Goal: Answer question/provide support: Share knowledge or assist other users

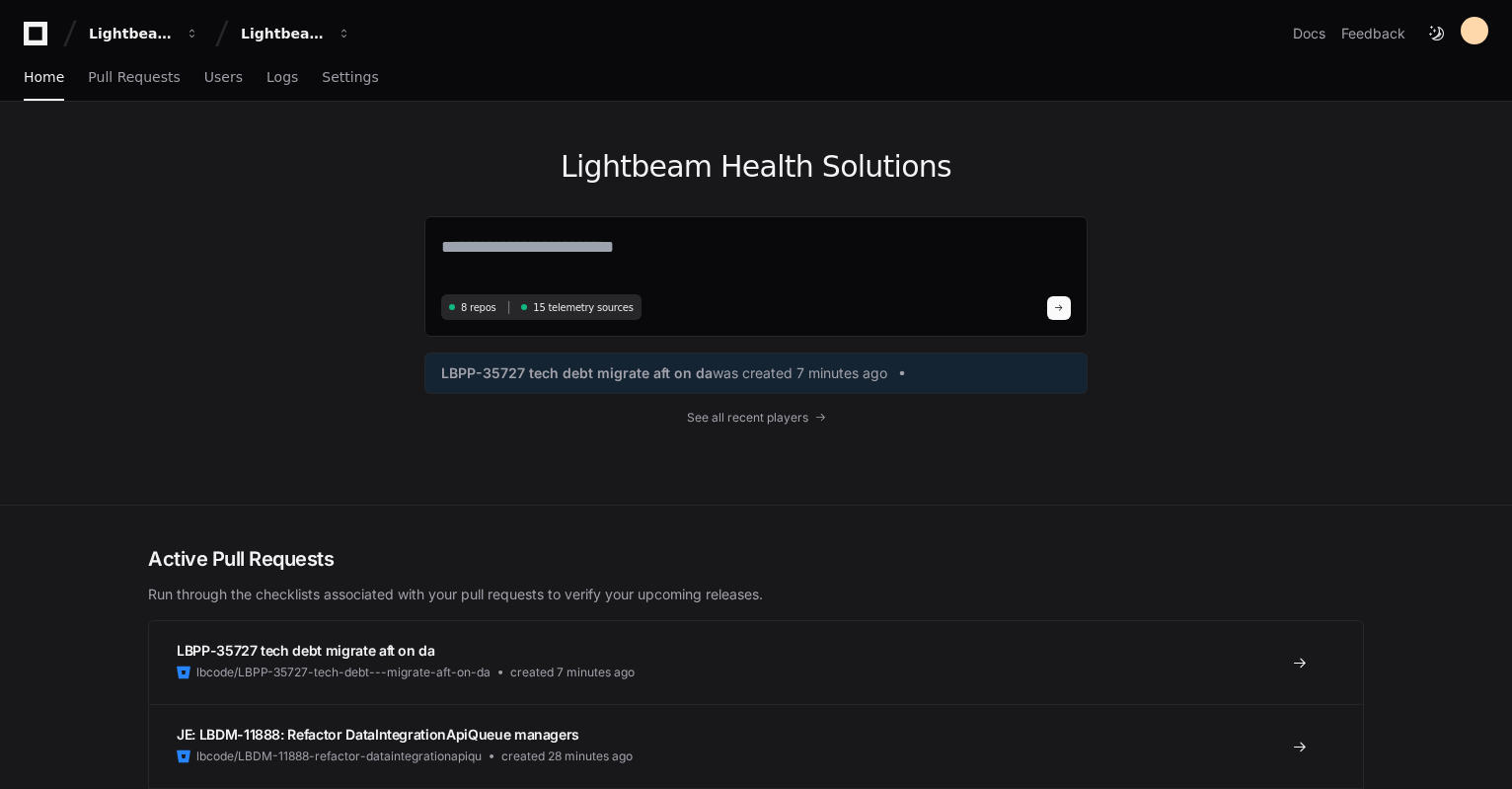
click at [731, 401] on div "Lightbeam Health Solutions 8 repos 15 telemetry sources LBPP-35727 tech debt mi…" at bounding box center [755, 303] width 663 height 402
click at [739, 413] on span "See all recent players" at bounding box center [747, 417] width 121 height 16
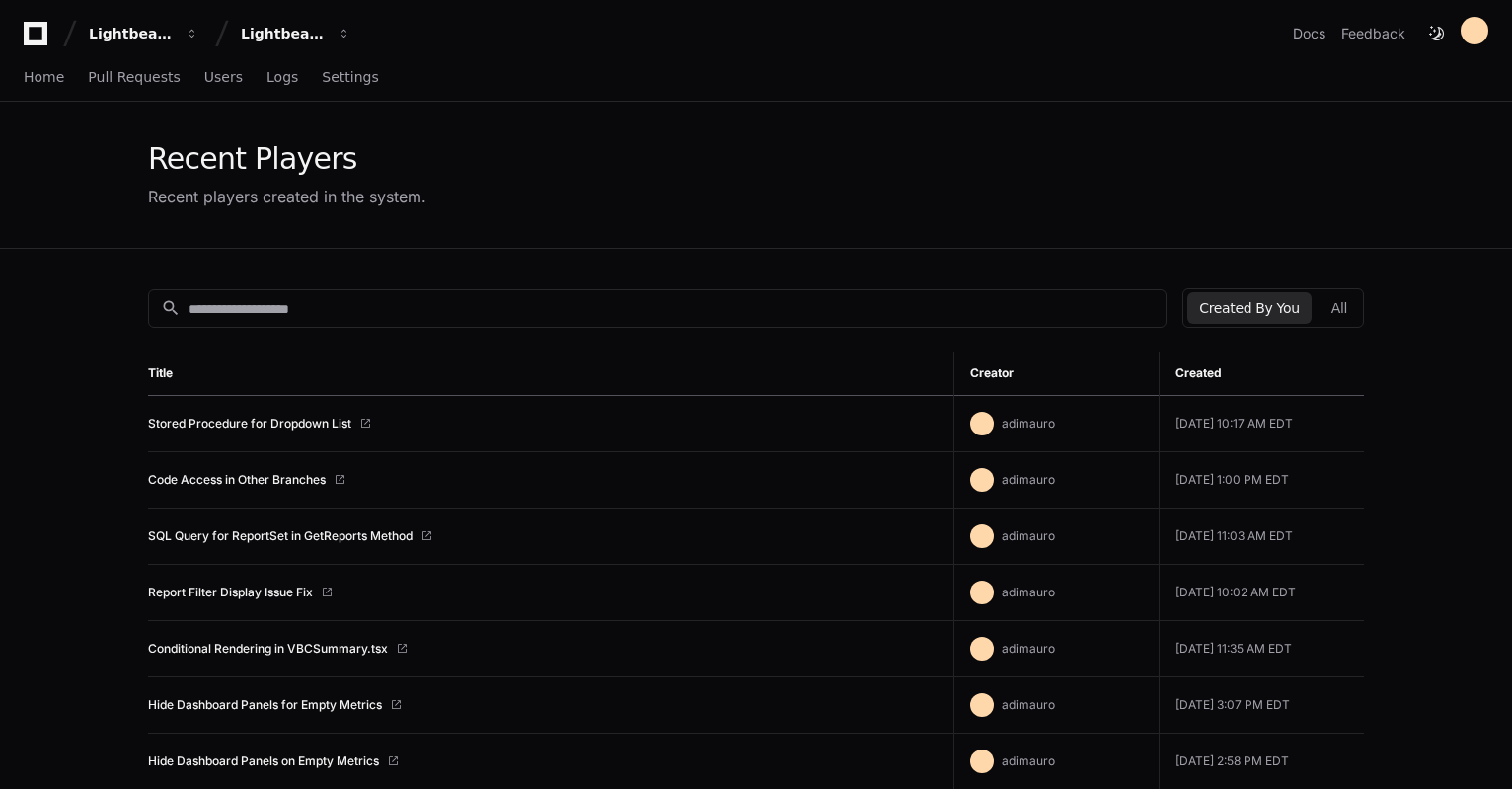
click at [270, 432] on td "Stored Procedure for Dropdown List" at bounding box center [550, 423] width 806 height 56
click at [270, 425] on link "Stored Procedure for Dropdown List" at bounding box center [249, 423] width 203 height 16
click at [301, 480] on link "Code Access in Other Branches" at bounding box center [236, 480] width 177 height 16
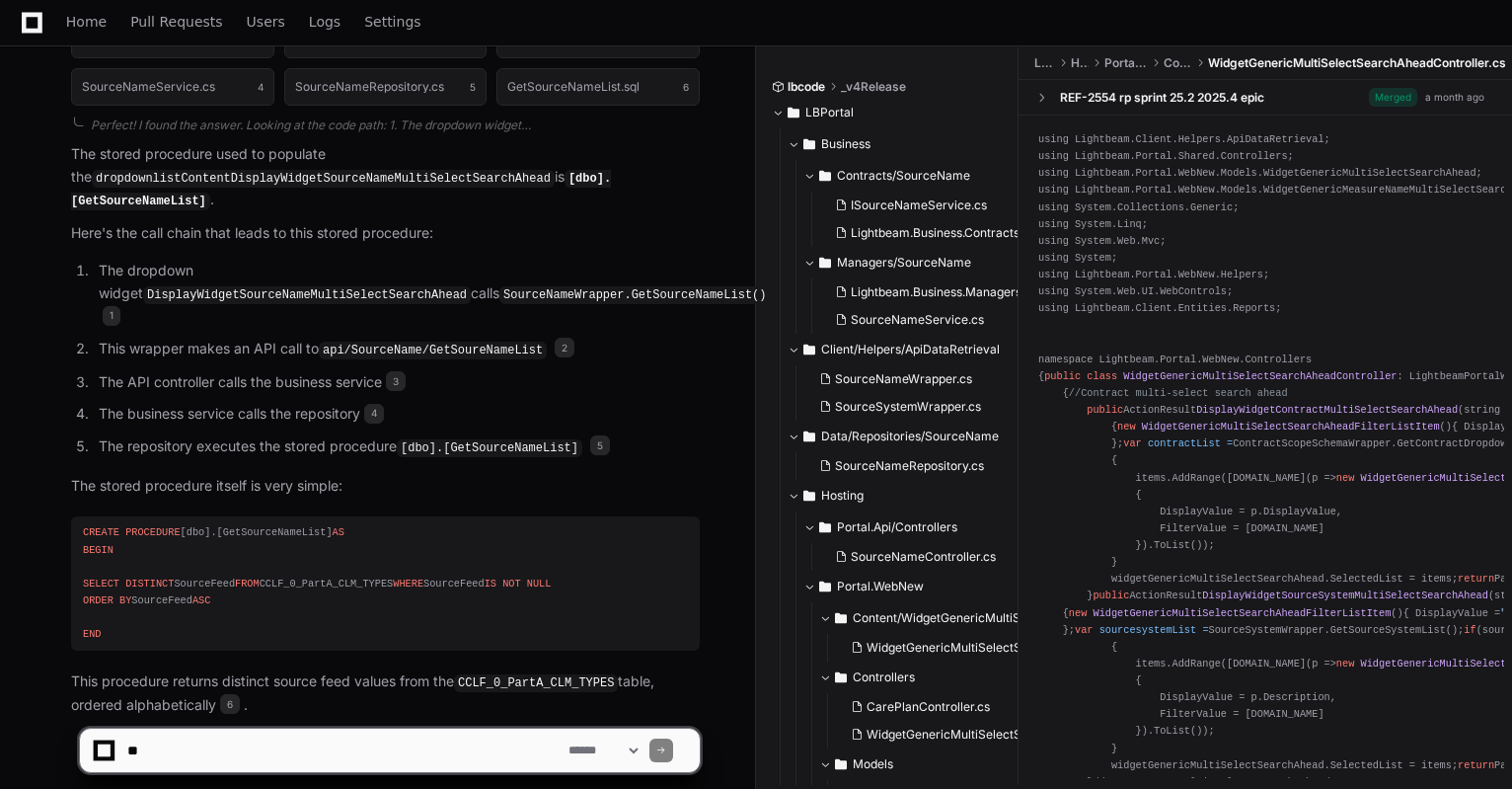
scroll to position [723, 0]
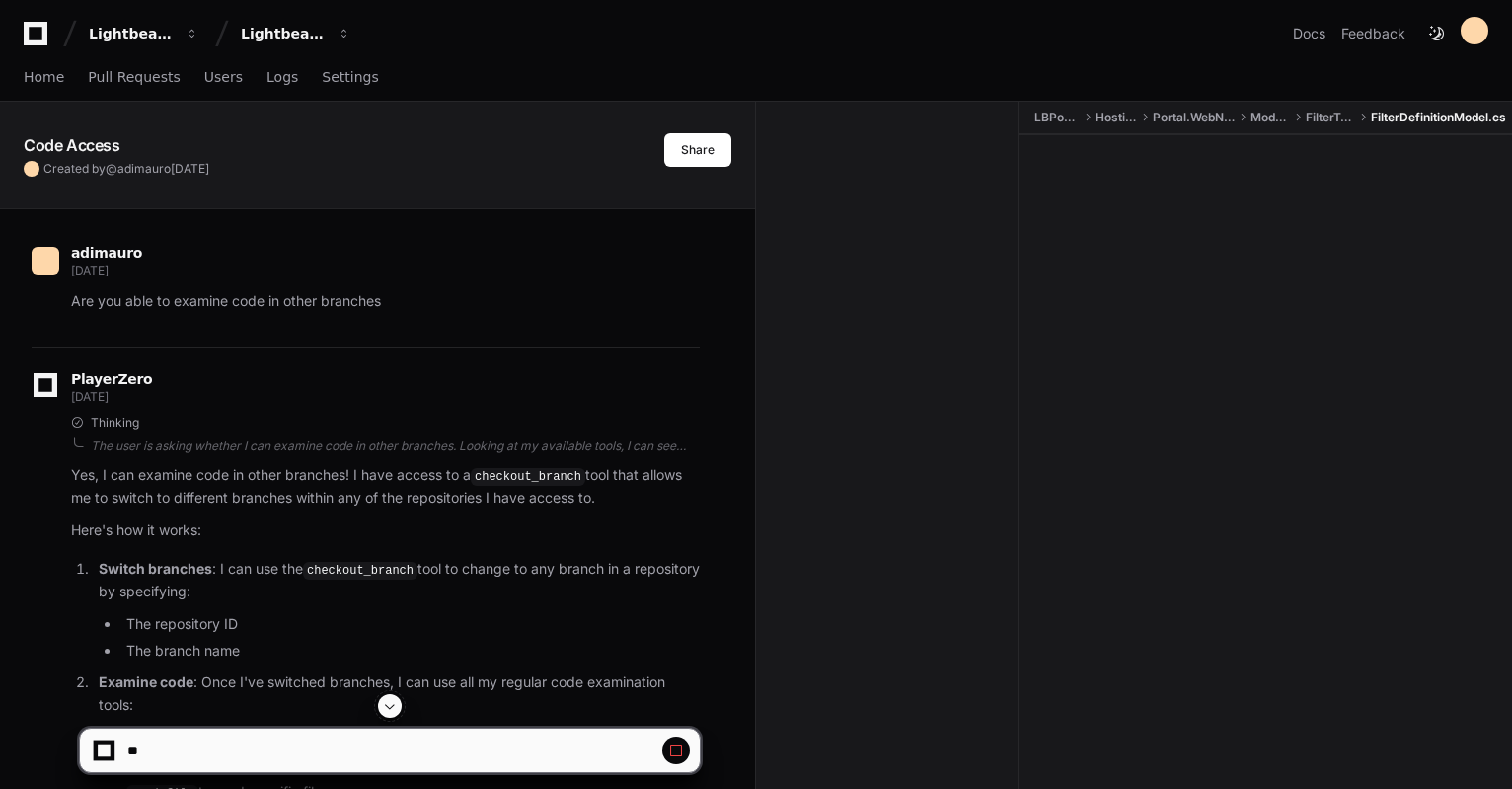
drag, startPoint x: 751, startPoint y: 176, endPoint x: 1100, endPoint y: 347, distance: 388.6
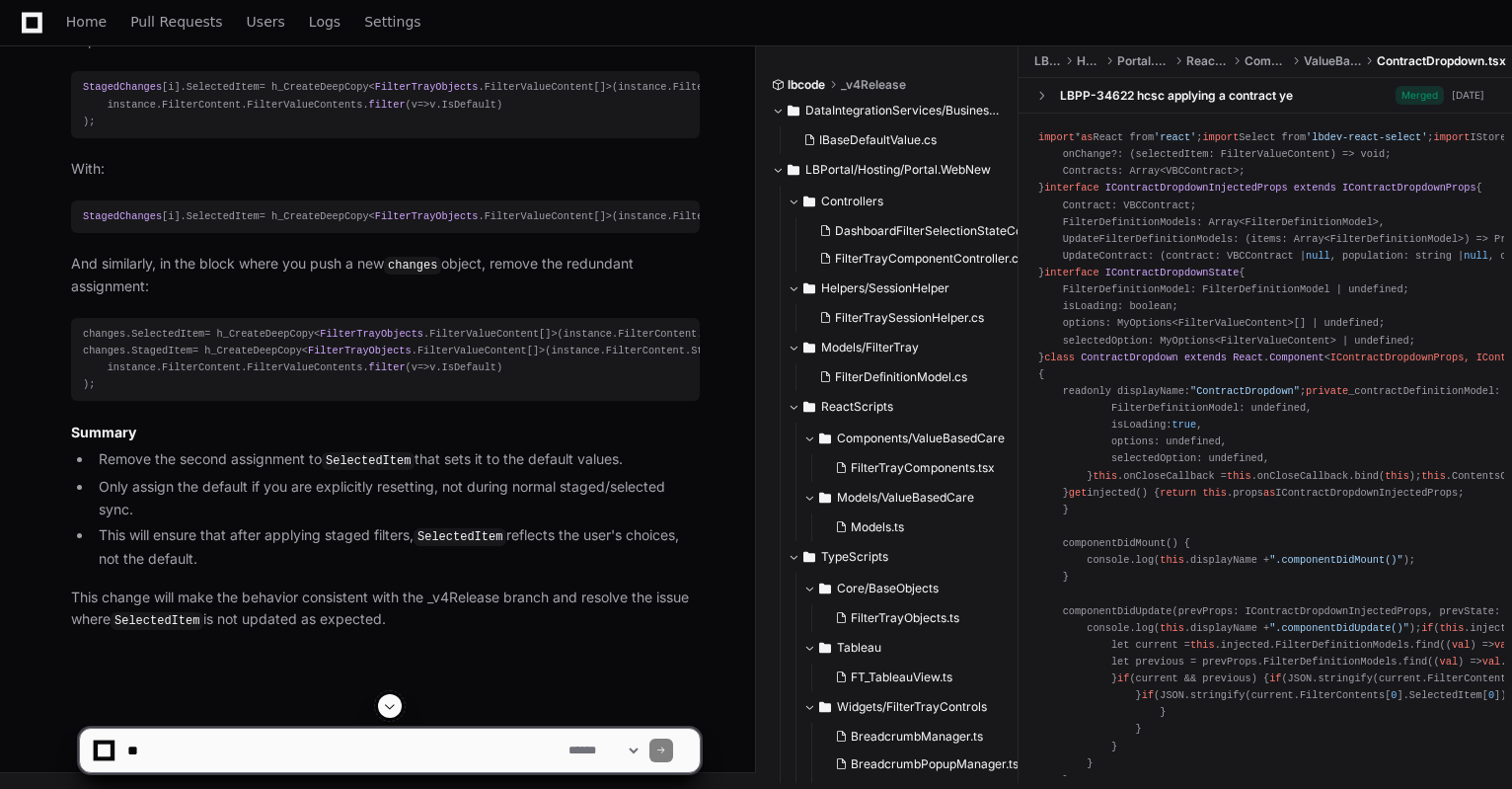
scroll to position [32524, 0]
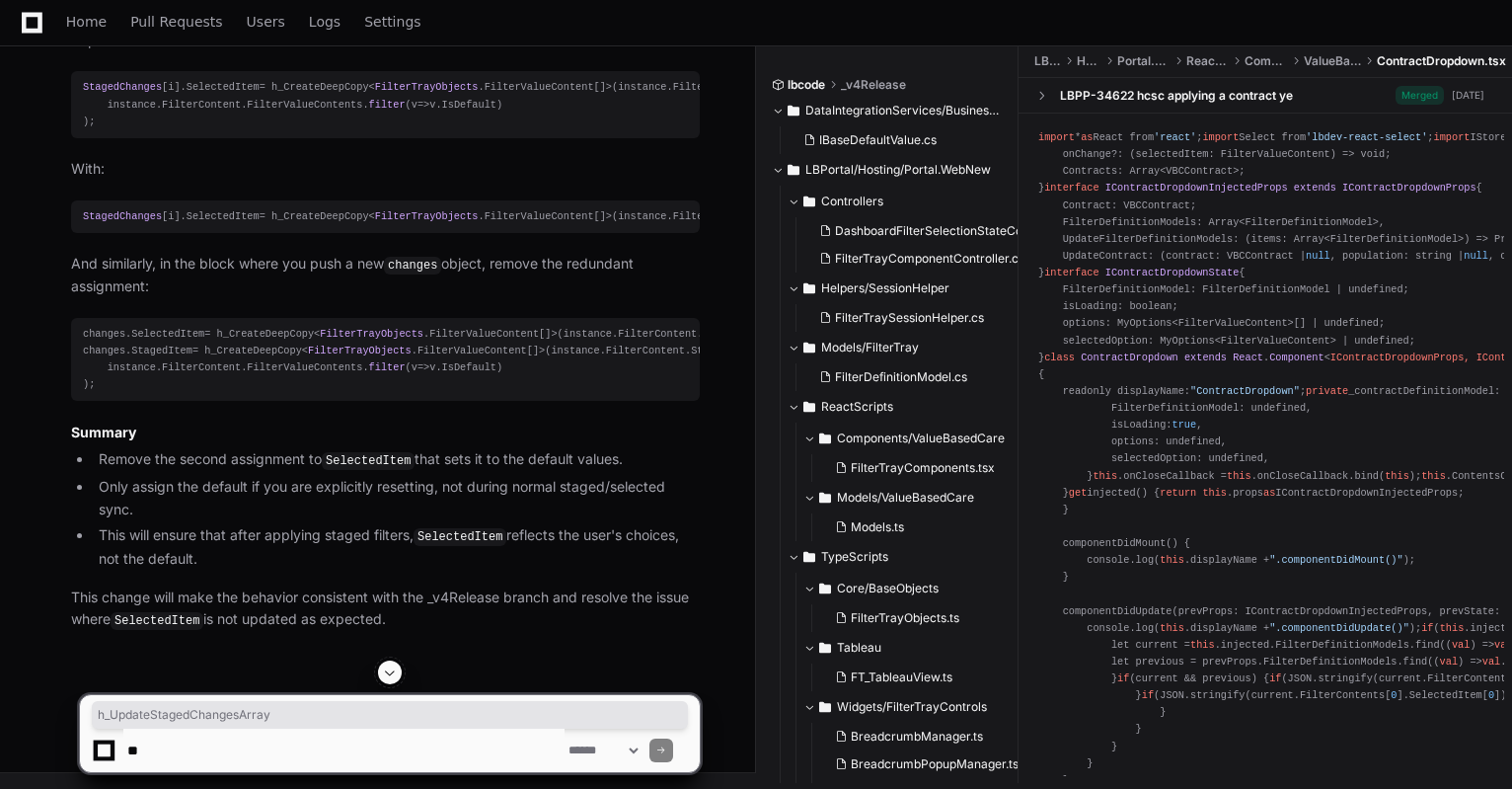
copy p "h_UpdateStagedChangesArray"
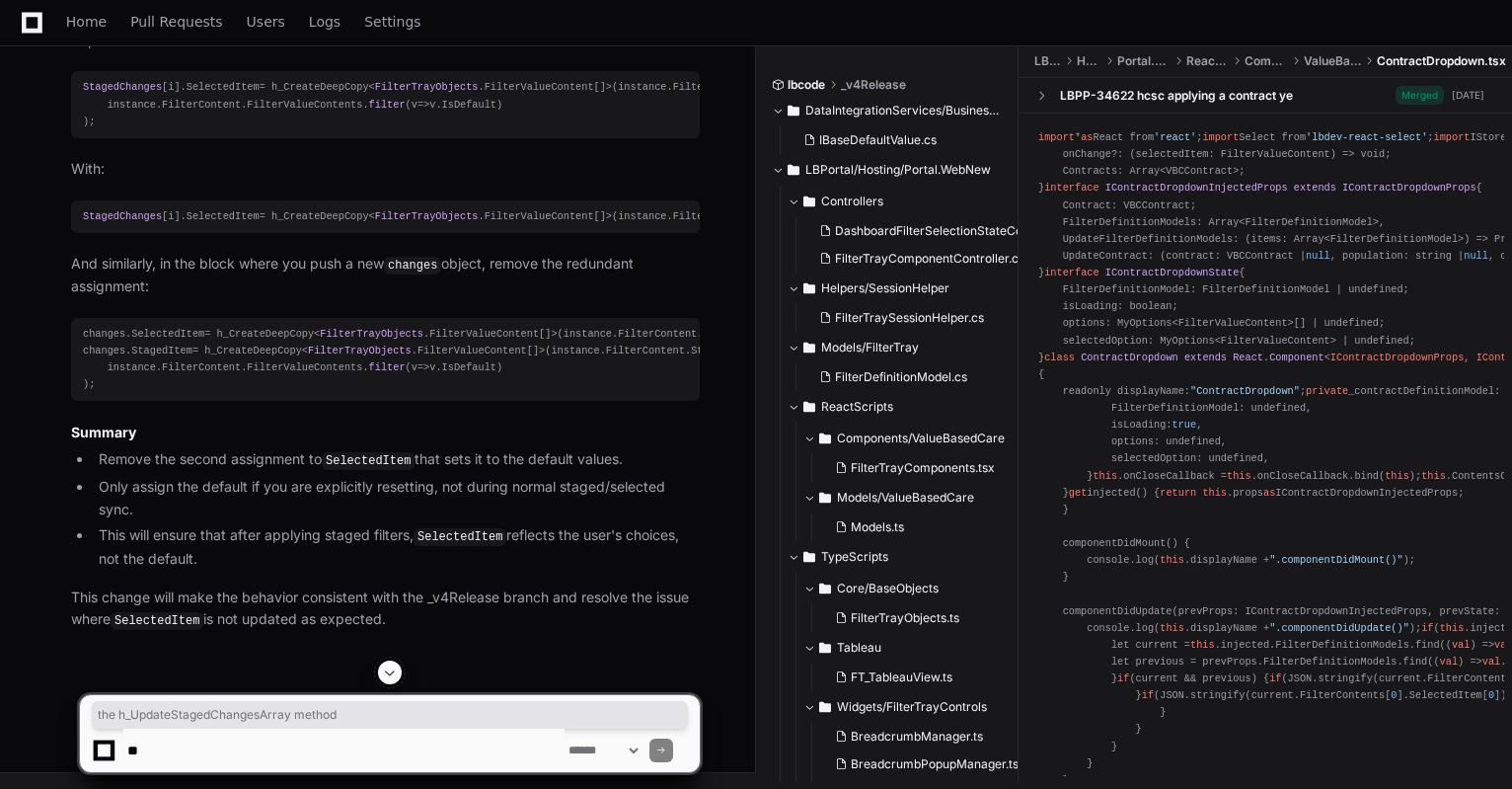
drag, startPoint x: 386, startPoint y: 234, endPoint x: 629, endPoint y: 236, distance: 243.0
copy p "the h_UpdateStagedChangesArray method"
click at [230, 731] on textarea at bounding box center [343, 750] width 441 height 44
paste textarea "**********"
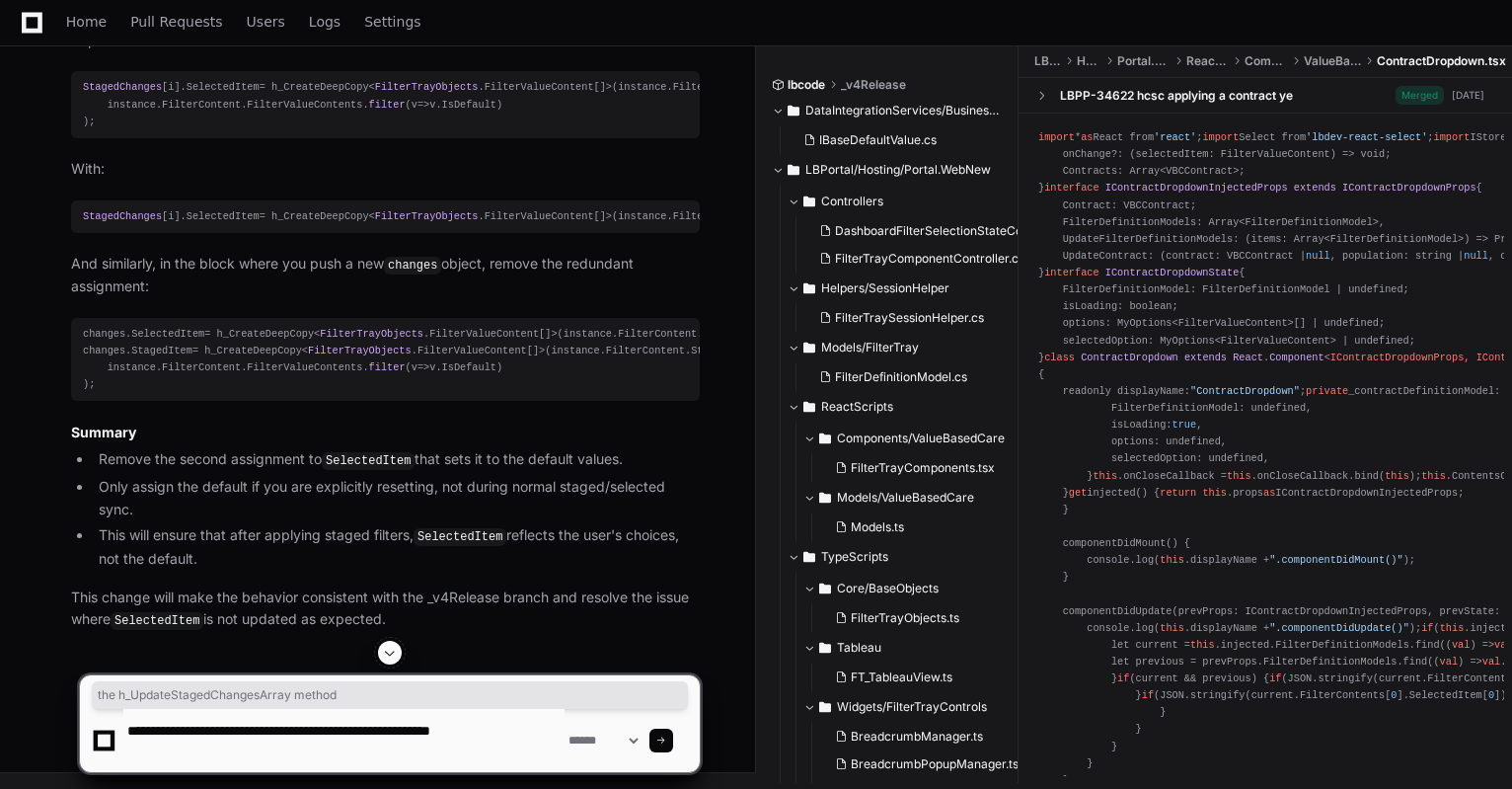
click at [311, 732] on textarea at bounding box center [343, 740] width 441 height 63
click at [315, 732] on textarea at bounding box center [343, 740] width 441 height 63
click at [557, 726] on textarea at bounding box center [343, 740] width 441 height 63
drag, startPoint x: 332, startPoint y: 525, endPoint x: 535, endPoint y: 503, distance: 204.2
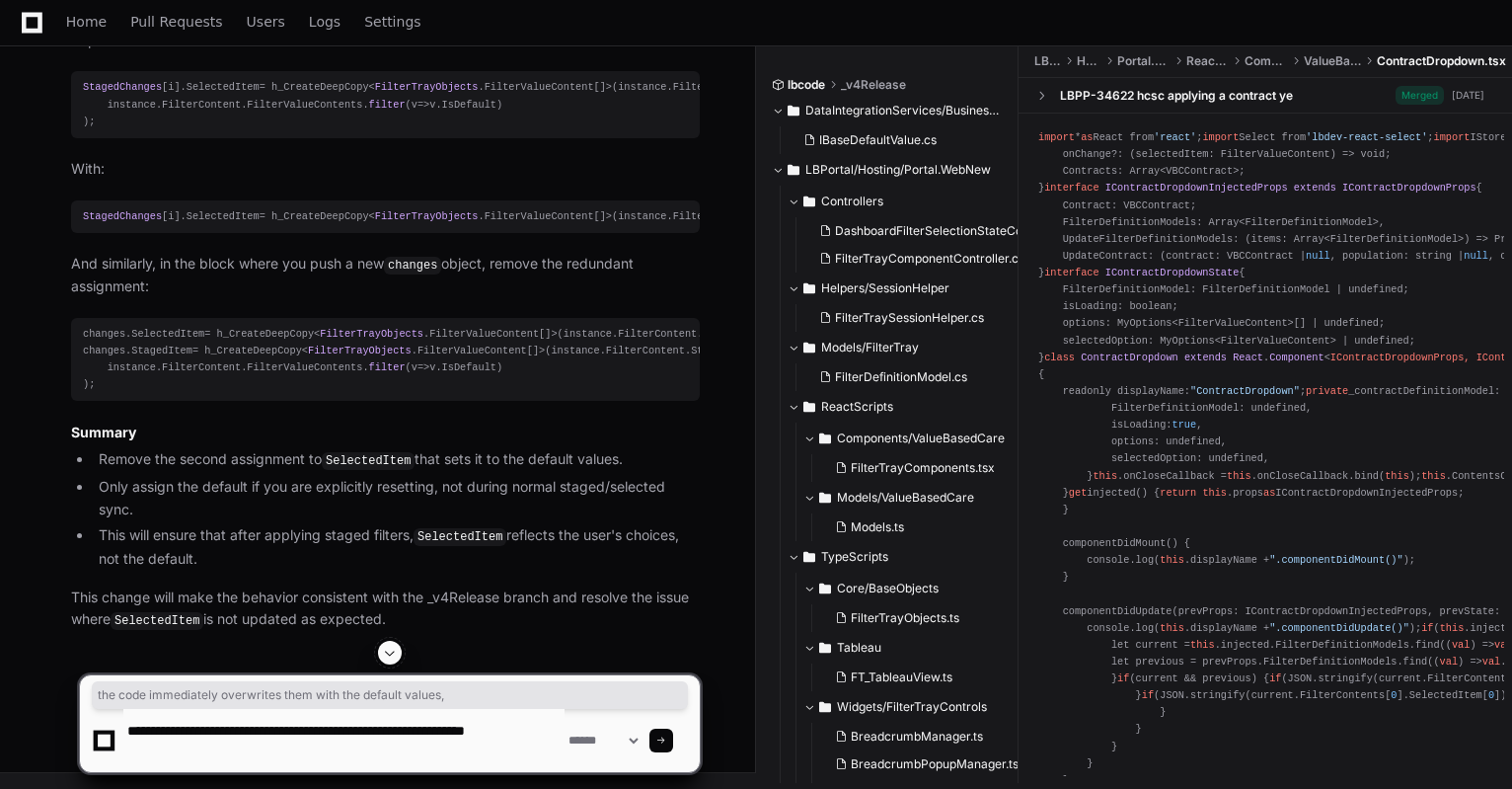
copy p "the code immediately overwrites them with the default values,"
click at [214, 743] on textarea at bounding box center [343, 740] width 441 height 63
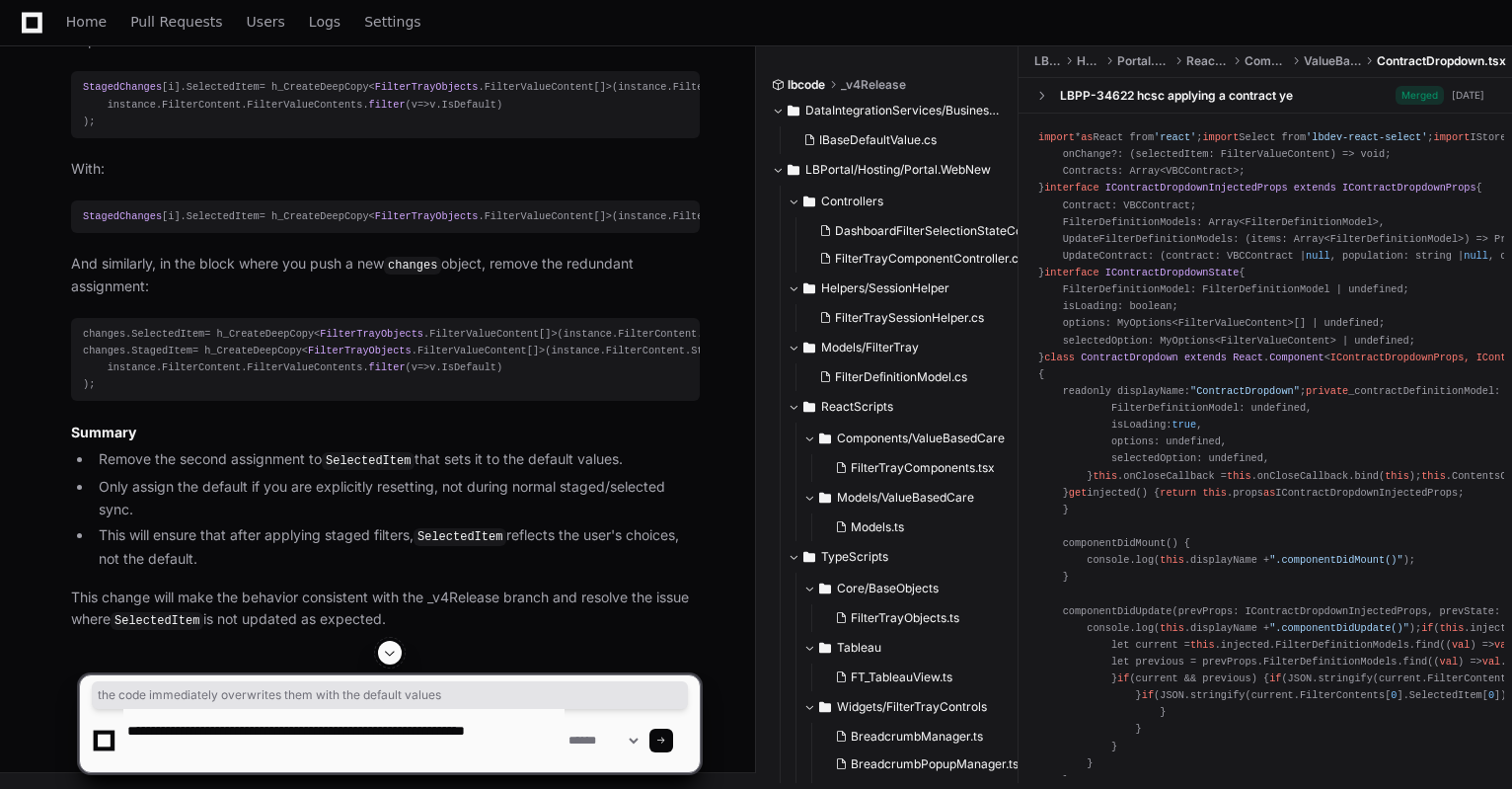
drag, startPoint x: 547, startPoint y: 504, endPoint x: 302, endPoint y: 529, distance: 246.3
copy p "the code immediately overwrites them with the default values"
click at [239, 755] on textarea at bounding box center [343, 740] width 441 height 63
paste textarea "**********"
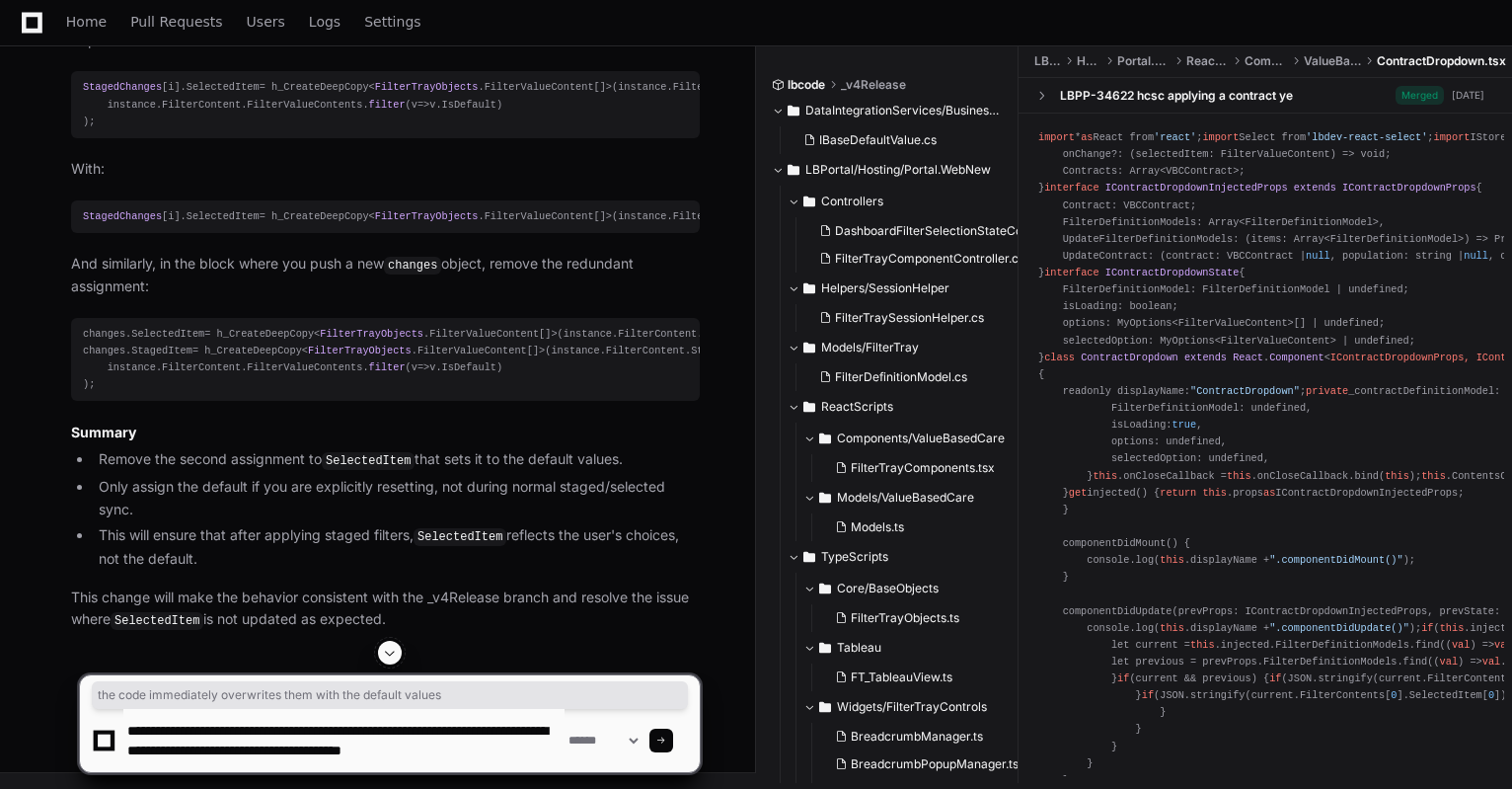
scroll to position [6, 0]
click at [256, 738] on textarea at bounding box center [343, 740] width 441 height 63
click at [450, 743] on textarea at bounding box center [343, 740] width 441 height 63
click at [287, 741] on textarea at bounding box center [343, 740] width 441 height 63
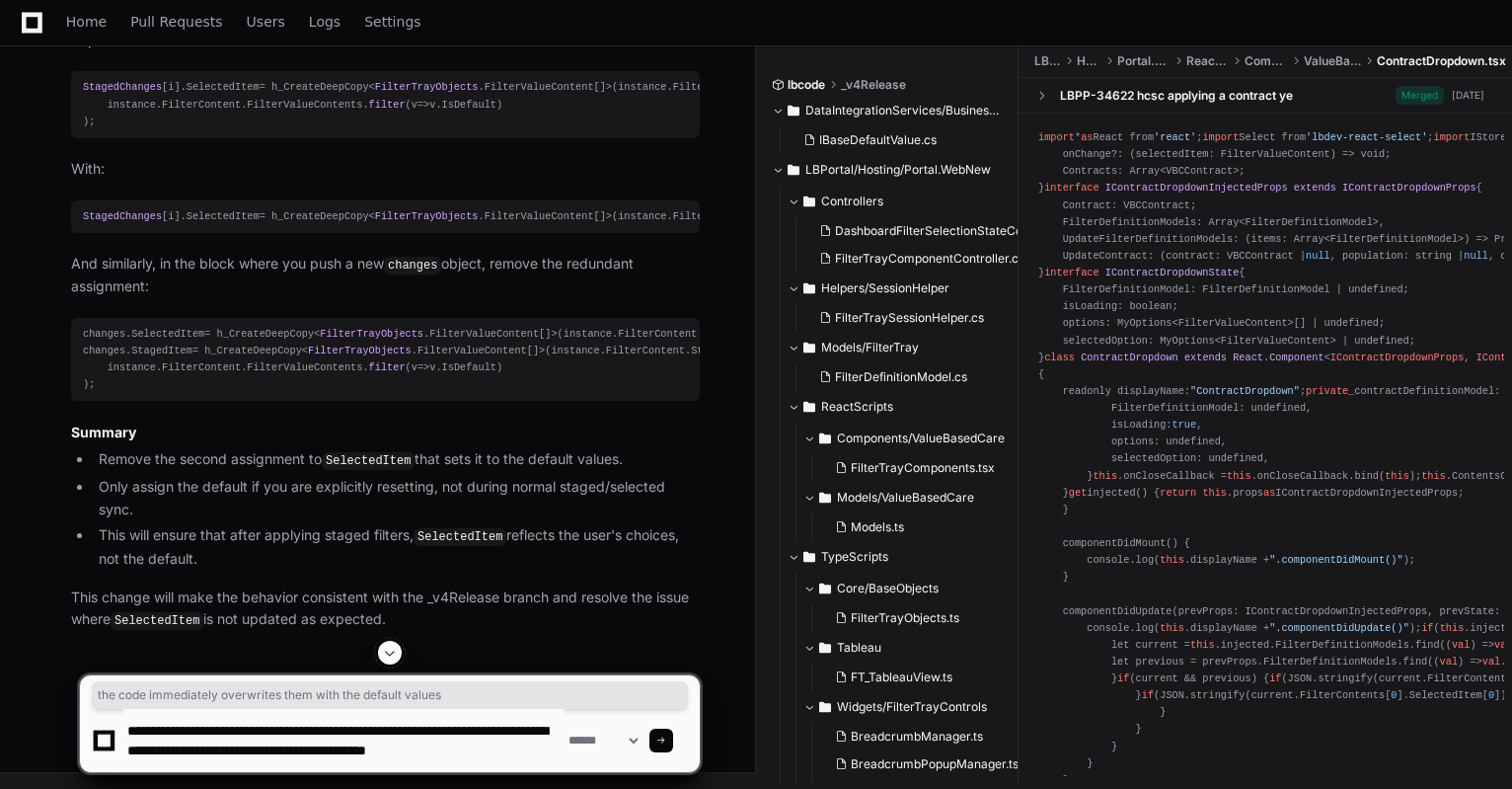
copy div "SelectedItem"
click at [465, 743] on textarea at bounding box center [343, 740] width 441 height 63
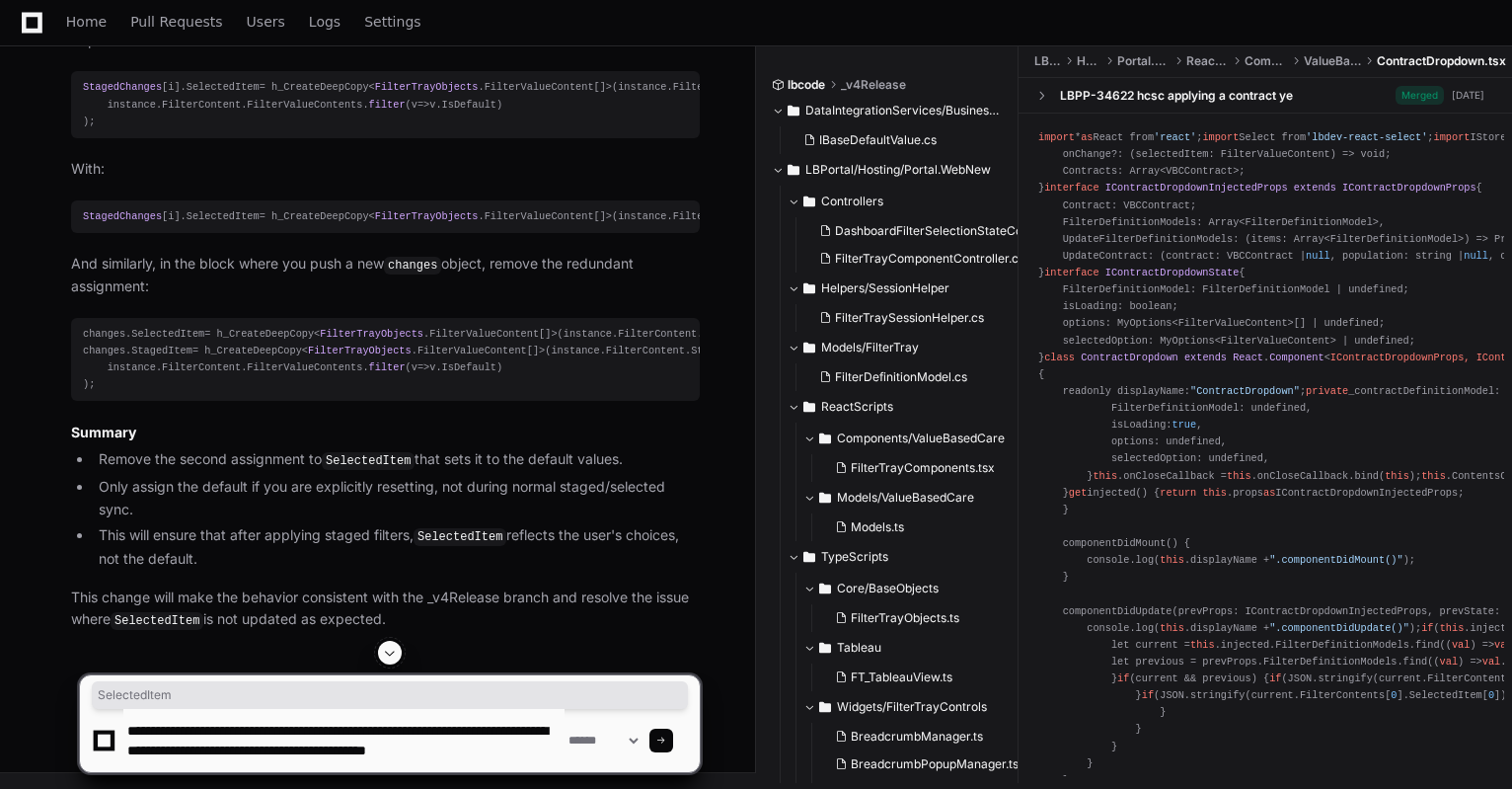
paste textarea "********"
click at [194, 761] on textarea at bounding box center [343, 740] width 441 height 63
drag, startPoint x: 194, startPoint y: 761, endPoint x: 288, endPoint y: 774, distance: 94.9
click at [324, 775] on div "**********" at bounding box center [389, 714] width 621 height 148
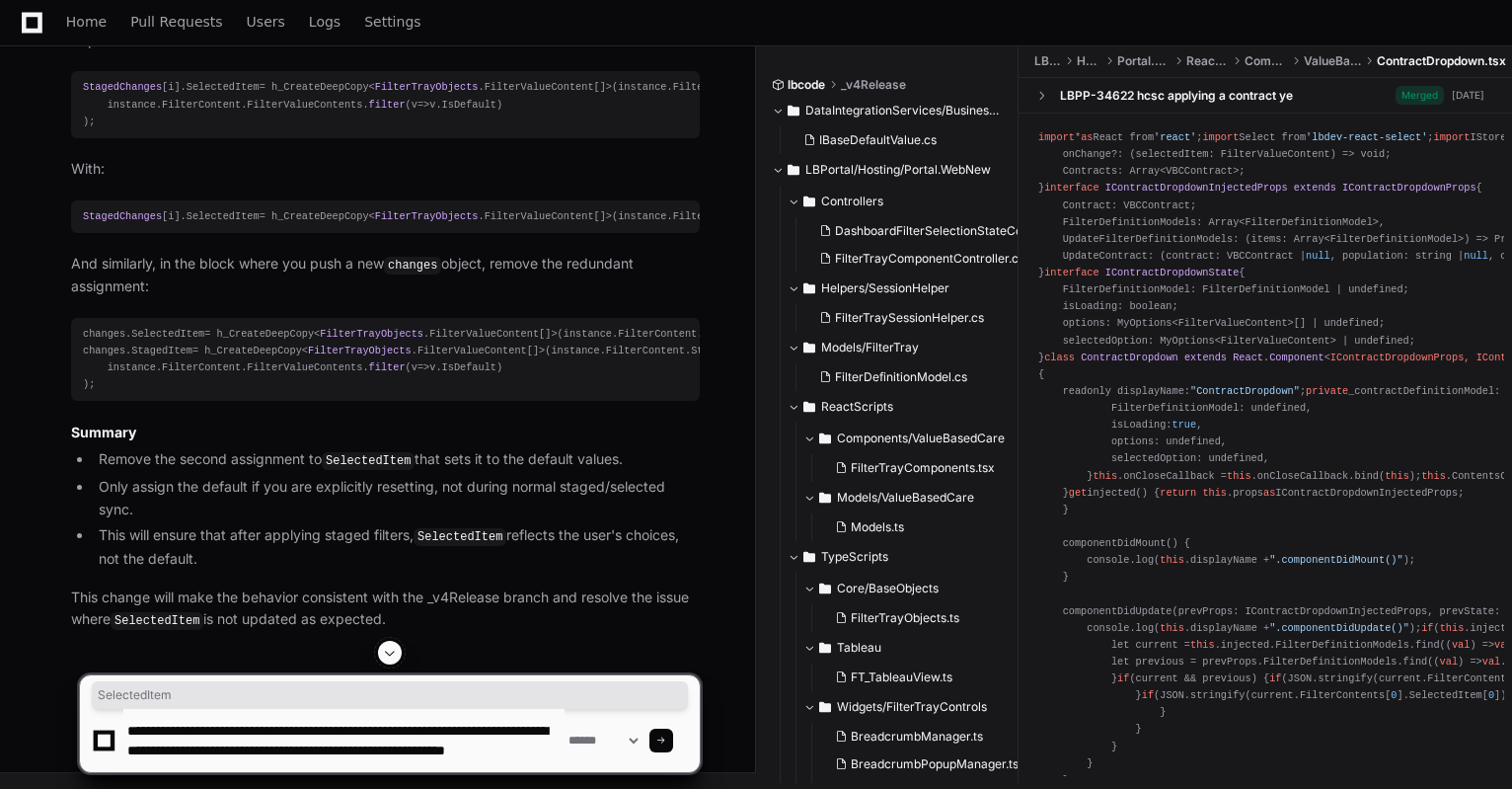
type textarea "**********"
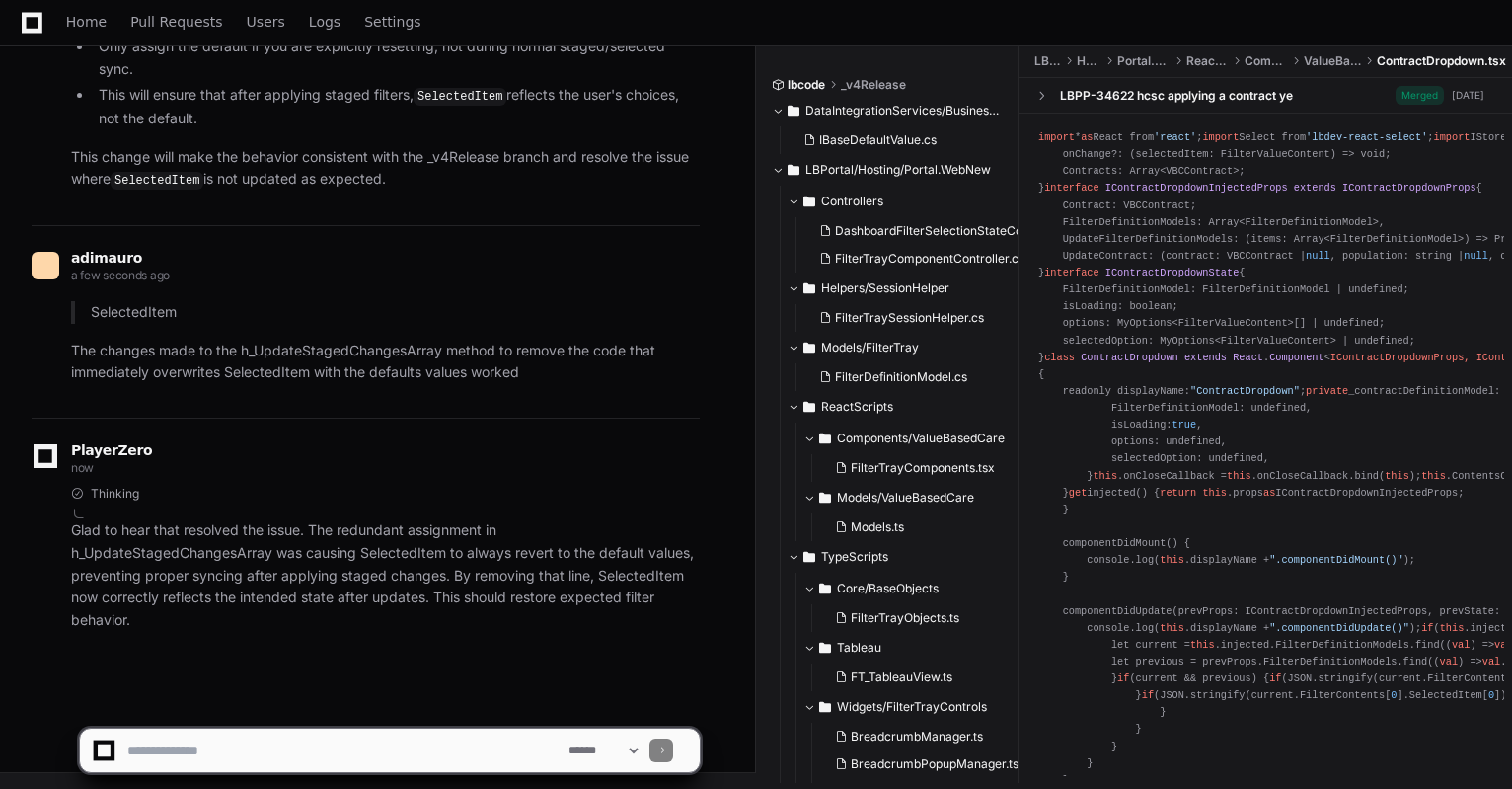
scroll to position [33952, 0]
click at [192, 746] on textarea at bounding box center [343, 750] width 441 height 44
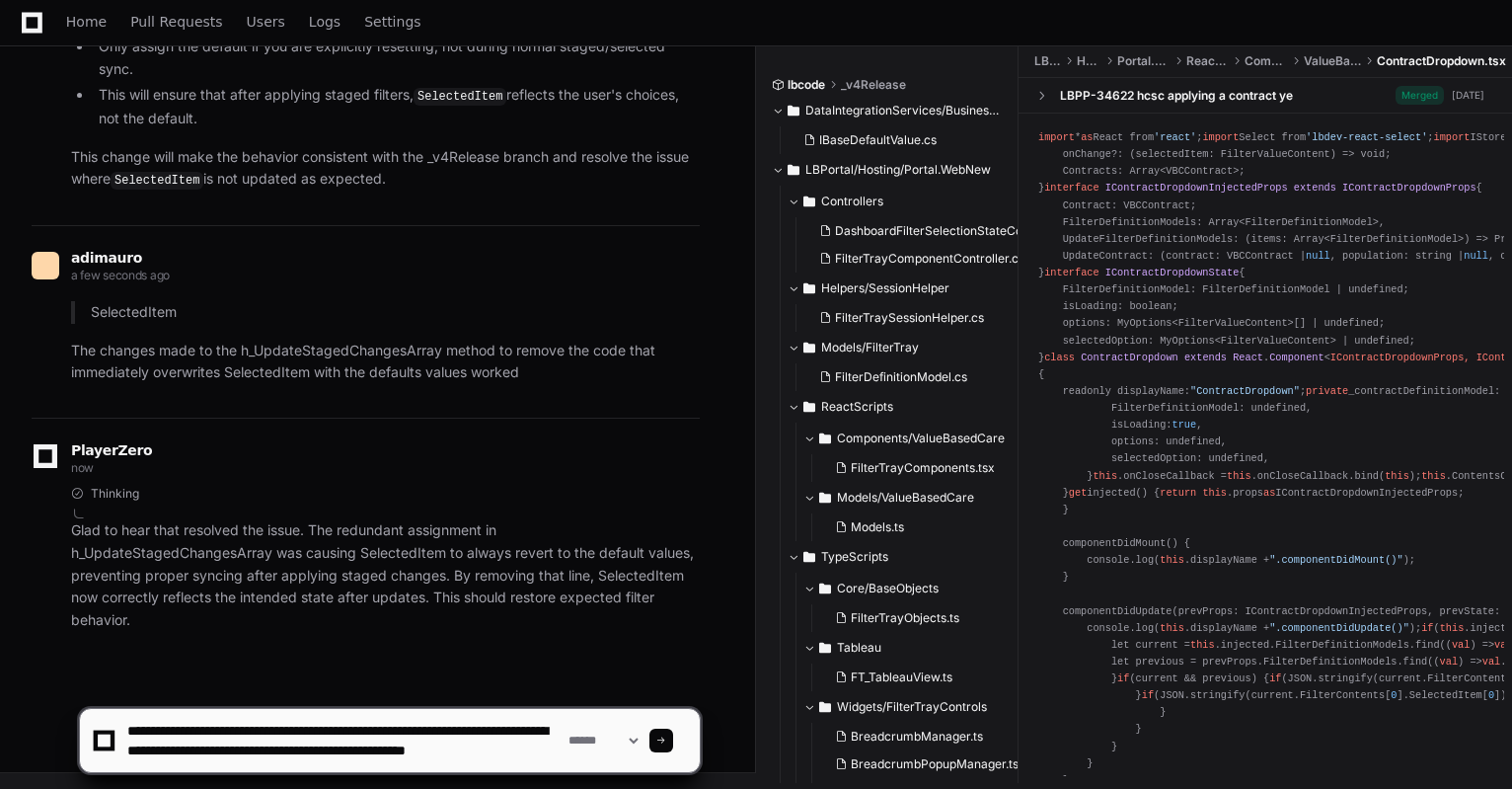
scroll to position [6, 0]
type textarea "**********"
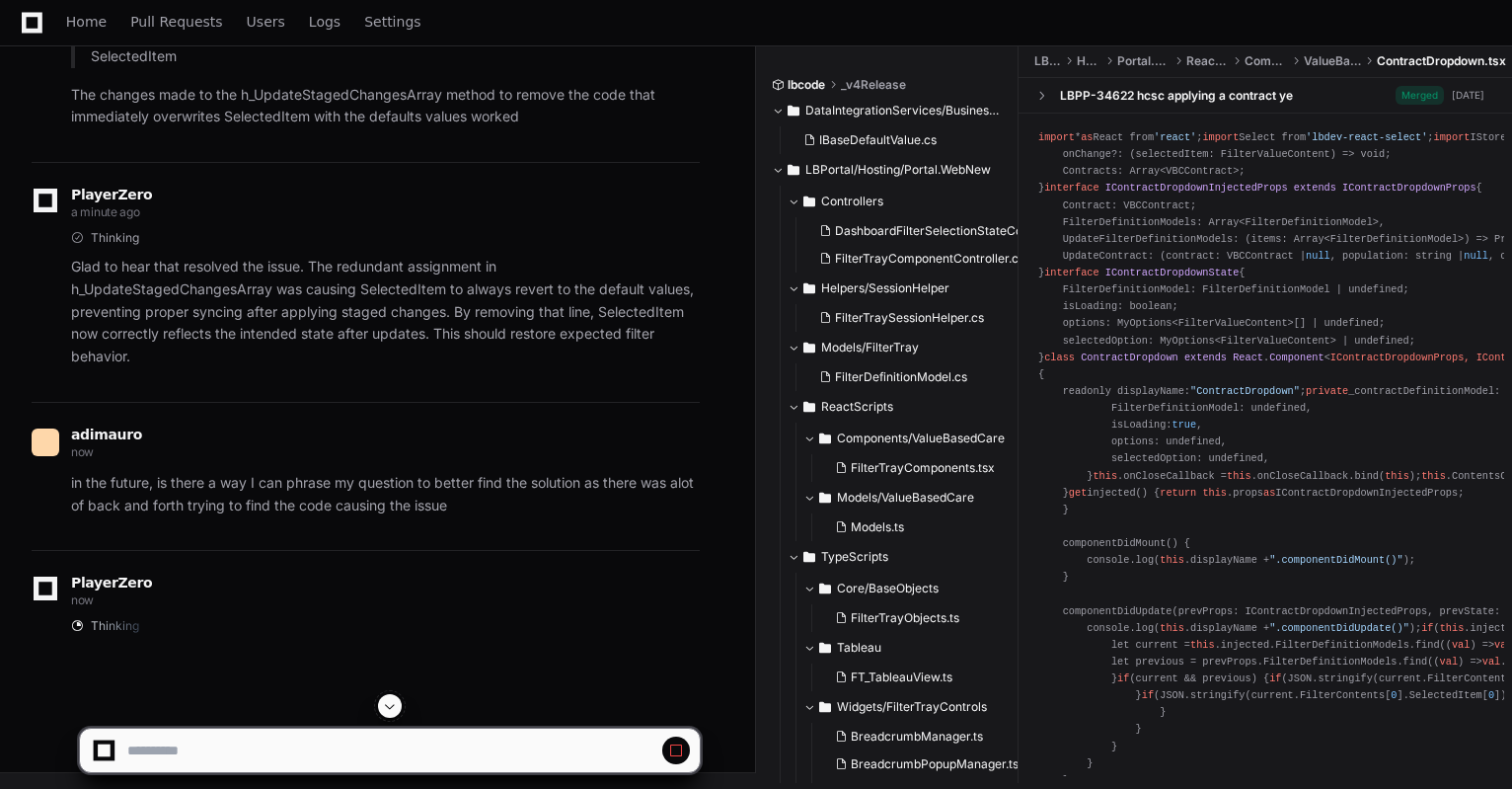
scroll to position [33952, 0]
click at [299, 129] on p "The changes made to the h_UpdateStagedChangesArray method to remove the code th…" at bounding box center [385, 107] width 628 height 46
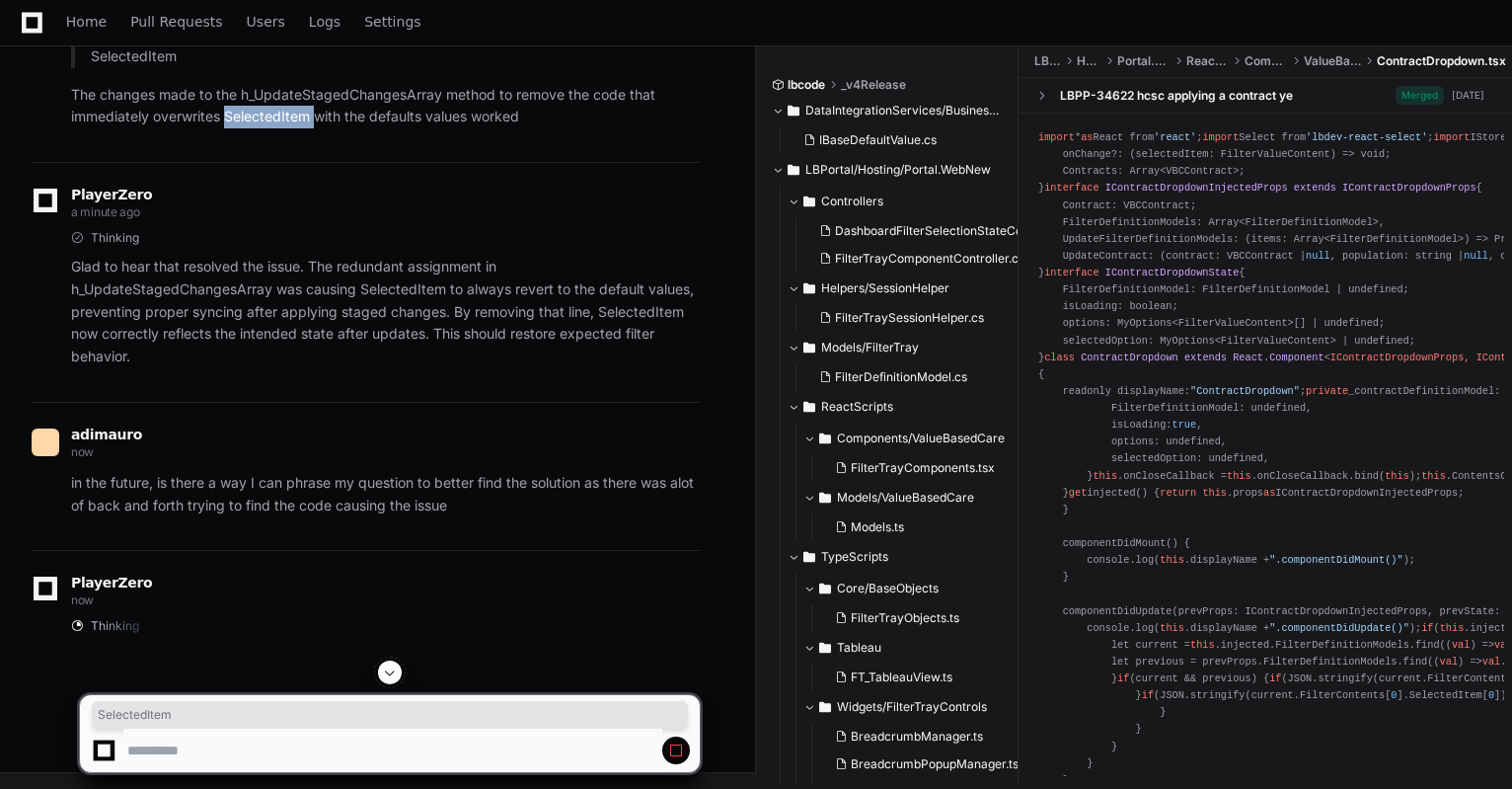
click at [299, 129] on p "The changes made to the h_UpdateStagedChangesArray method to remove the code th…" at bounding box center [385, 107] width 628 height 46
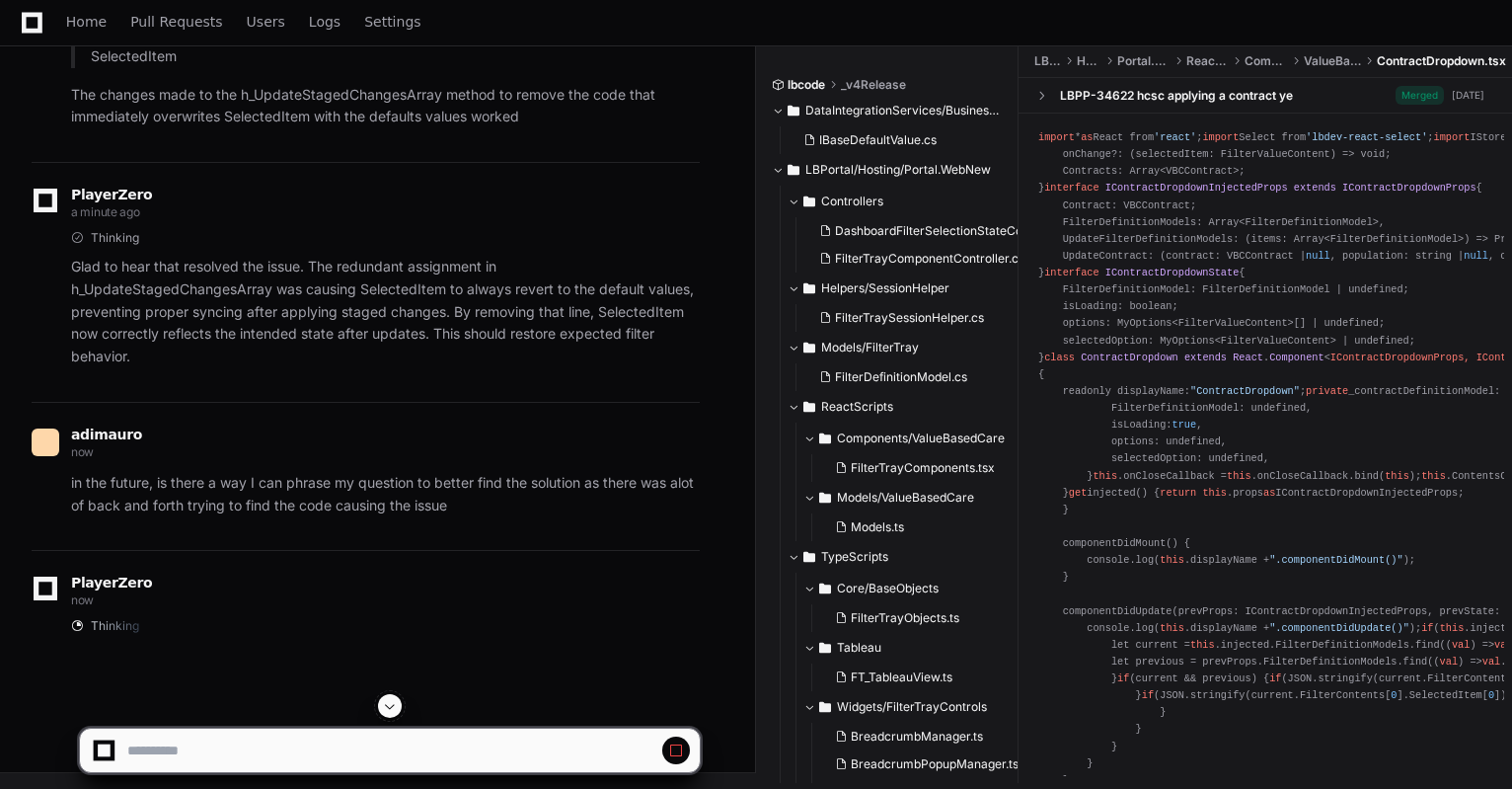
click at [297, 129] on p "The changes made to the h_UpdateStagedChangesArray method to remove the code th…" at bounding box center [385, 107] width 628 height 46
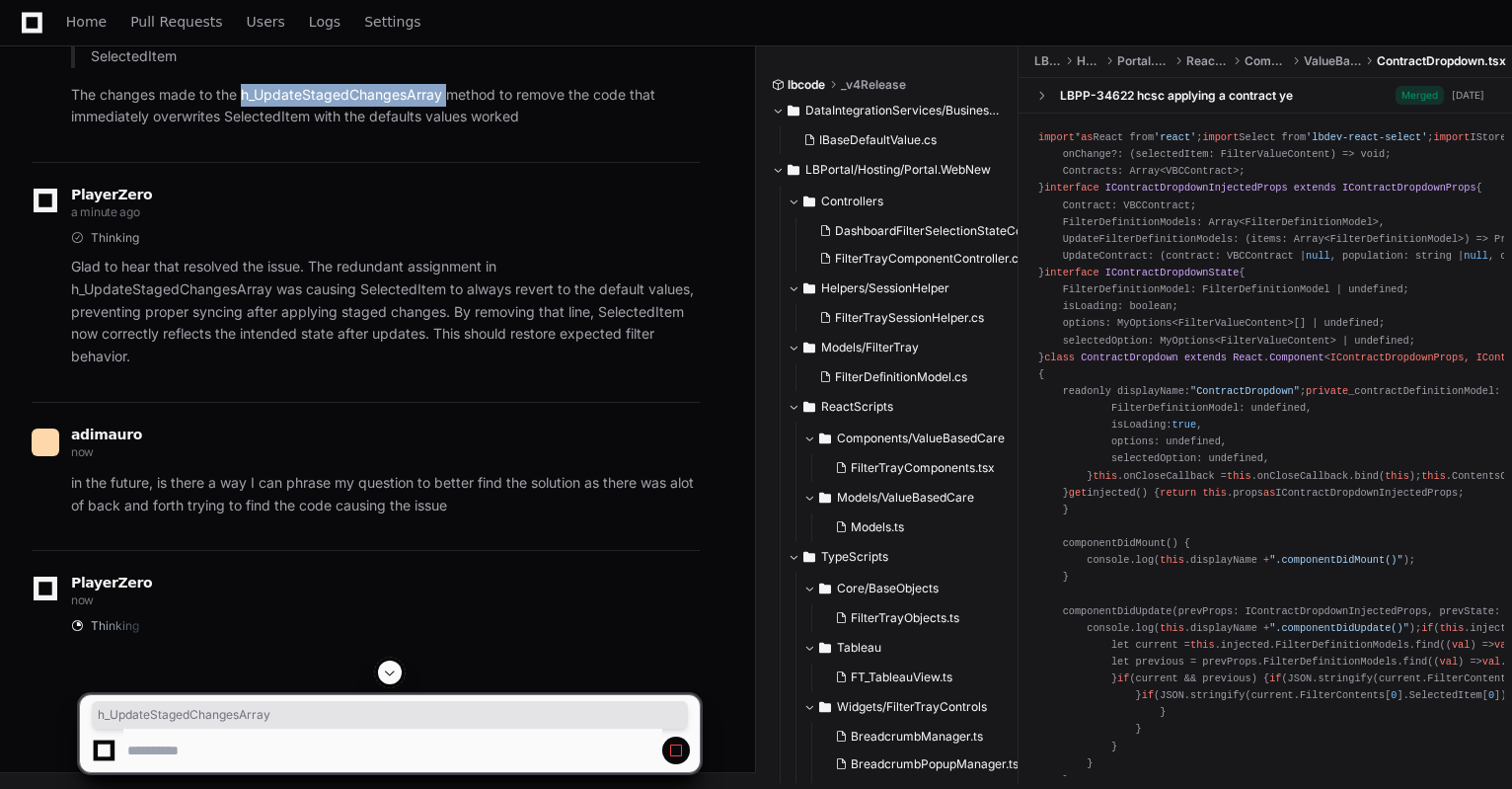
click at [297, 129] on p "The changes made to the h_UpdateStagedChangesArray method to remove the code th…" at bounding box center [385, 107] width 628 height 46
copy p "h_UpdateStagedChangesArray"
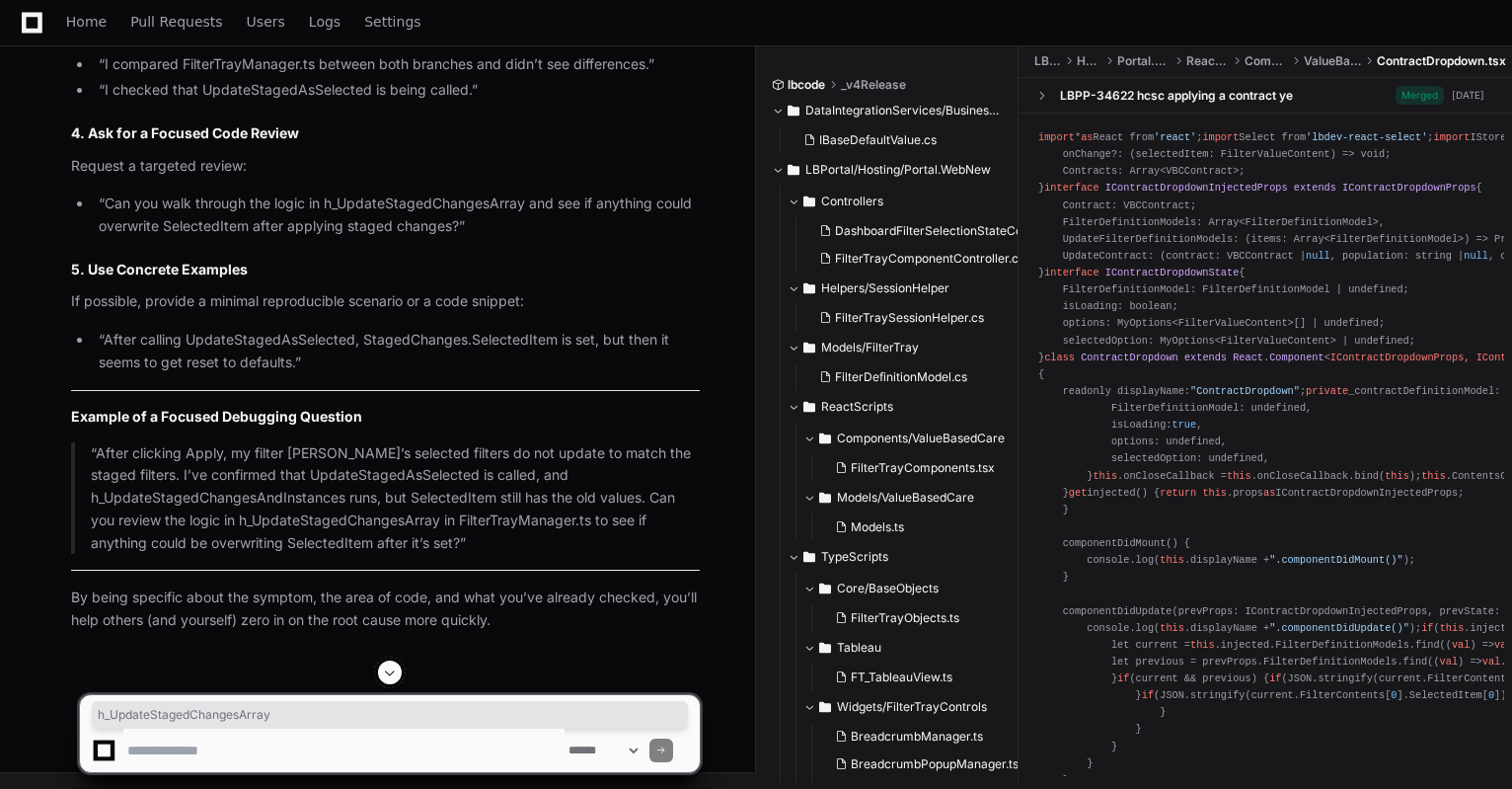
scroll to position [35244, 0]
